Goal: Information Seeking & Learning: Learn about a topic

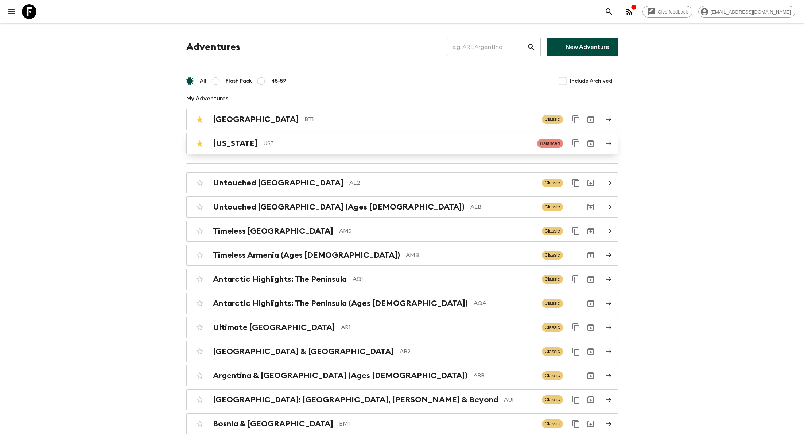
click at [273, 144] on p "US3" at bounding box center [397, 143] width 268 height 9
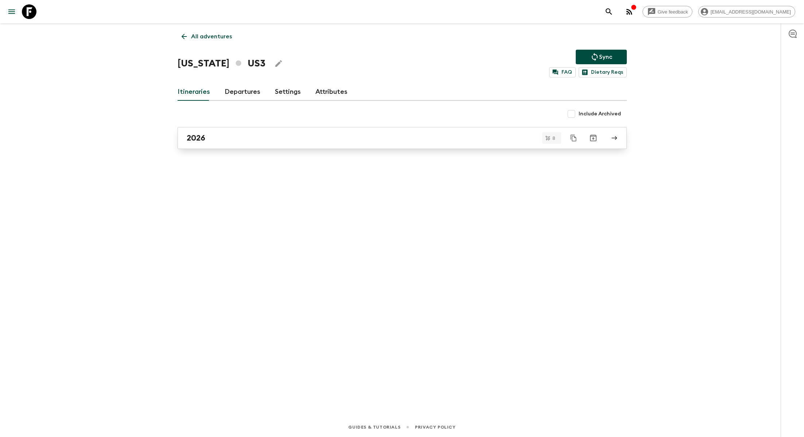
click at [214, 142] on link "2026" at bounding box center [402, 138] width 449 height 22
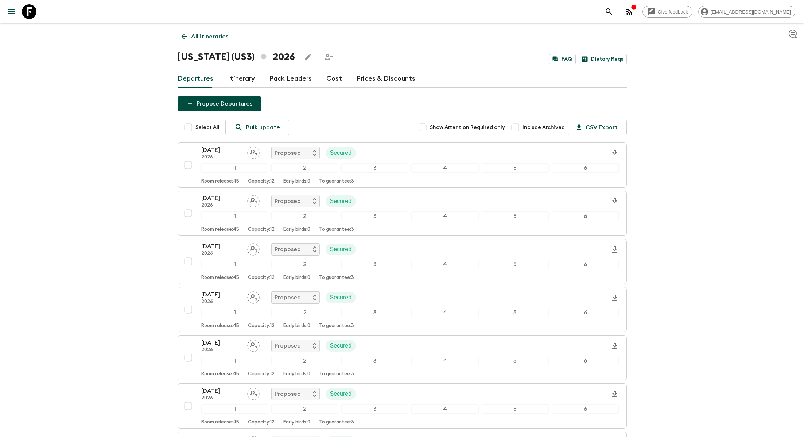
click at [273, 81] on link "Cost" at bounding box center [334, 79] width 16 height 18
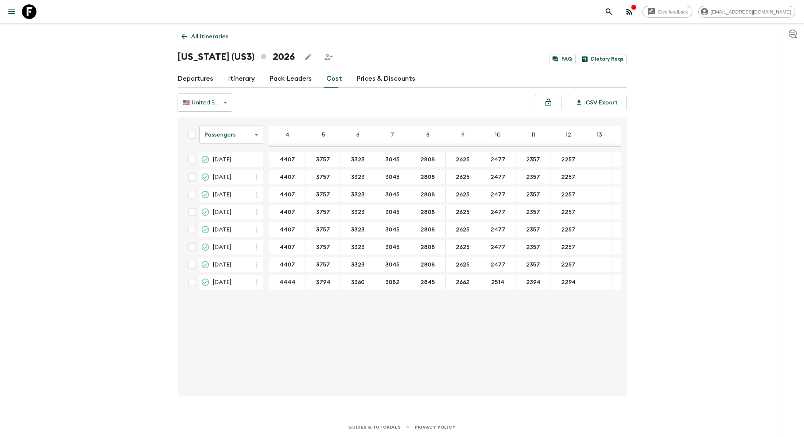
click at [251, 132] on body "Give feedback [EMAIL_ADDRESS][DOMAIN_NAME] All itineraries [US_STATE] (US3) 202…" at bounding box center [402, 218] width 804 height 437
click at [241, 174] on li "Mandatory" at bounding box center [231, 176] width 64 height 12
